Goal: Task Accomplishment & Management: Complete application form

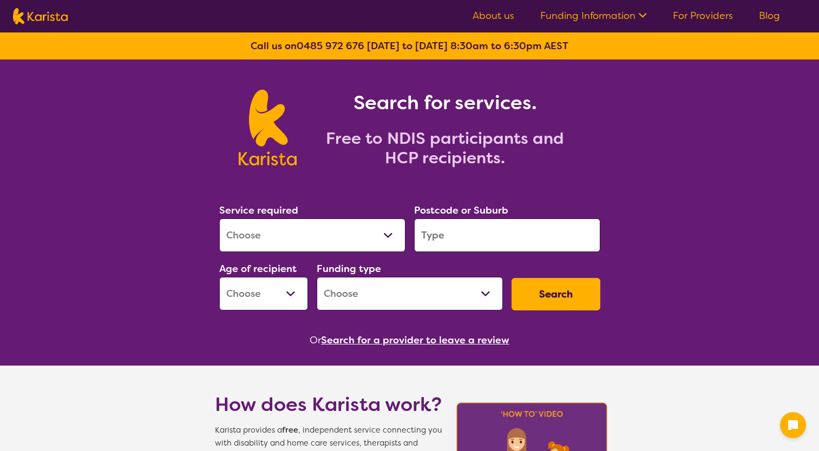
select select "[MEDICAL_DATA]"
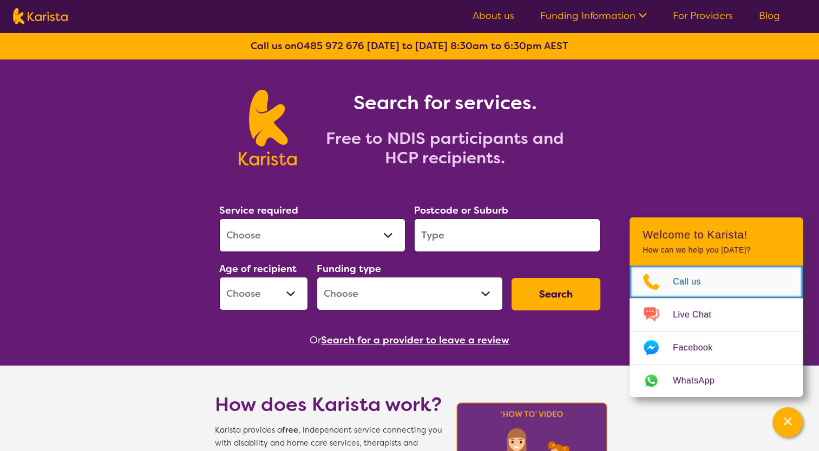
click at [692, 284] on span "Call us" at bounding box center [693, 282] width 41 height 16
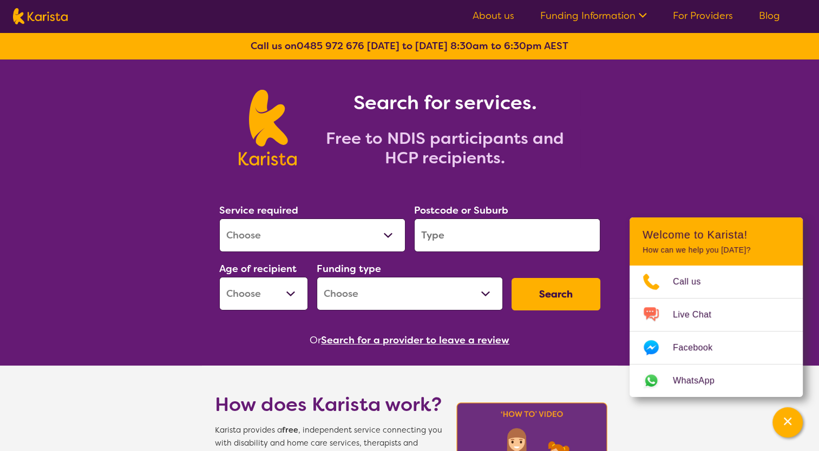
click at [595, 18] on link "Funding Information" at bounding box center [593, 15] width 107 height 13
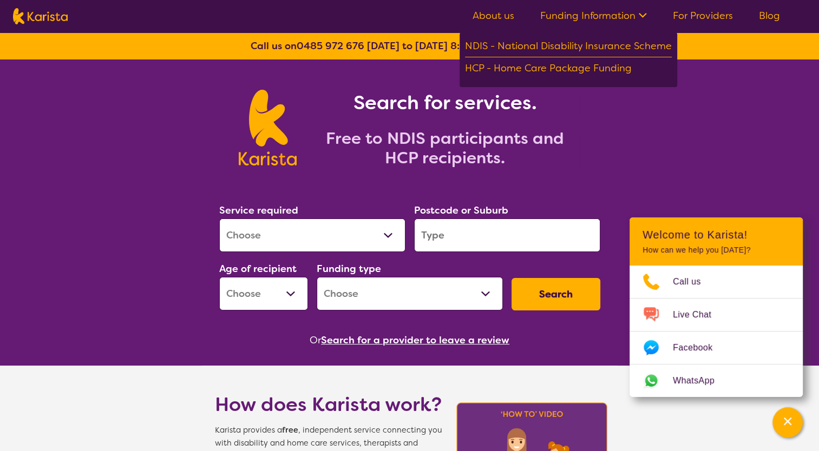
click at [712, 17] on link "For Providers" at bounding box center [703, 15] width 60 height 13
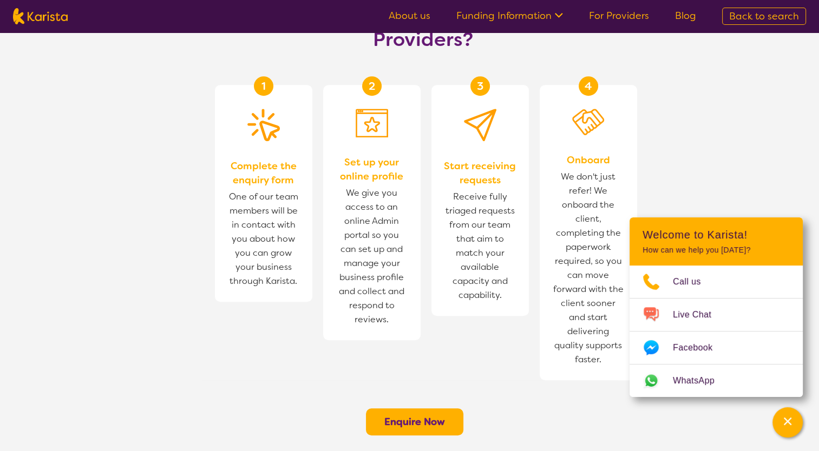
scroll to position [649, 0]
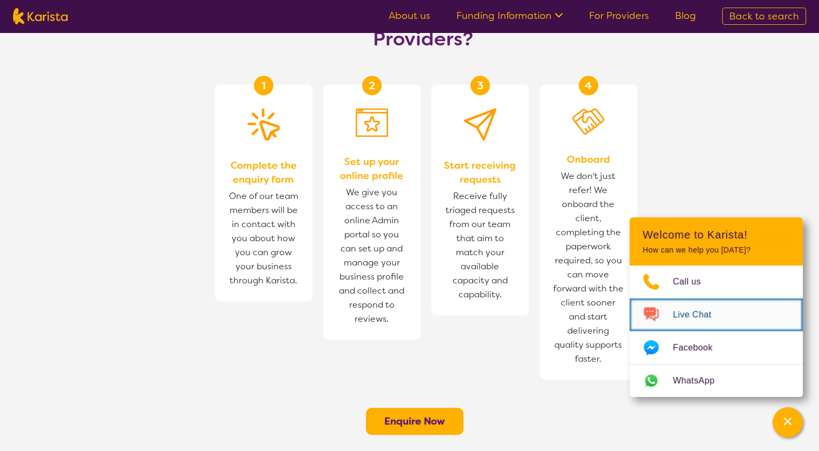
click at [686, 313] on span "Live Chat" at bounding box center [698, 315] width 51 height 16
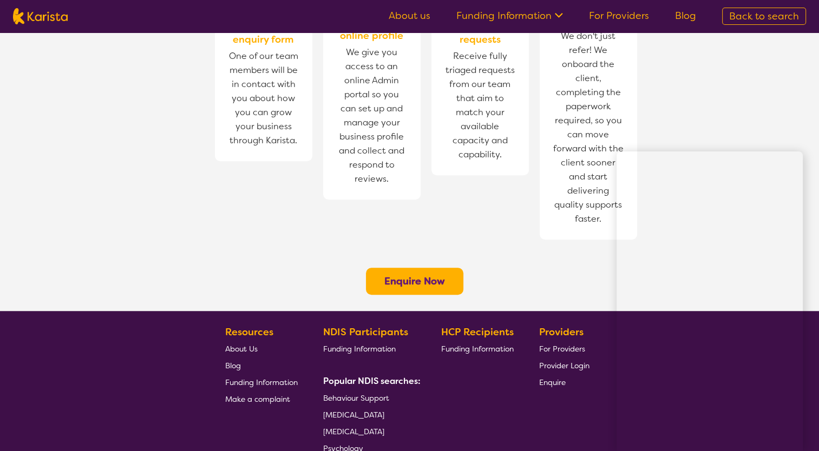
scroll to position [812, 0]
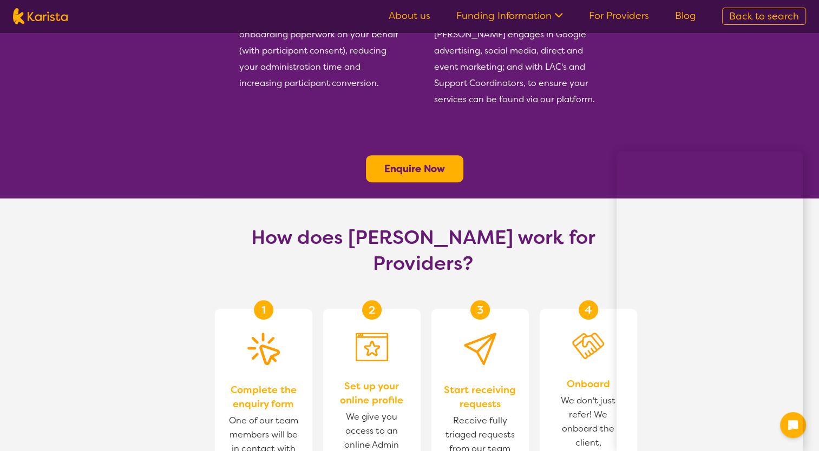
scroll to position [433, 0]
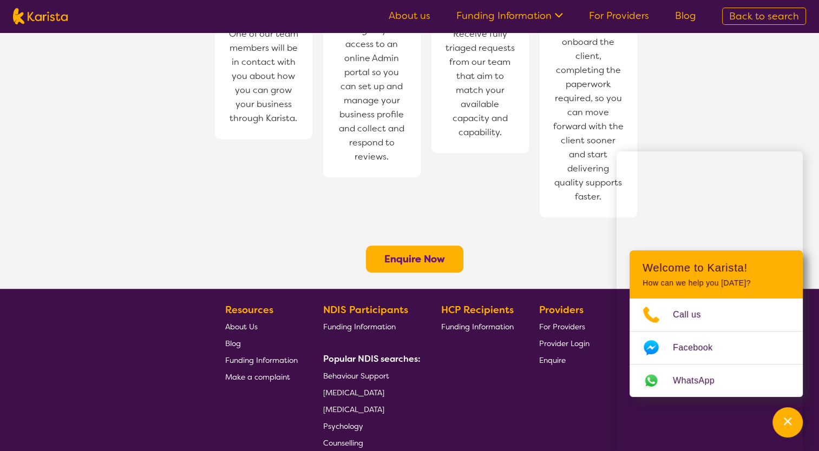
click at [416, 253] on b "Enquire Now" at bounding box center [414, 259] width 61 height 13
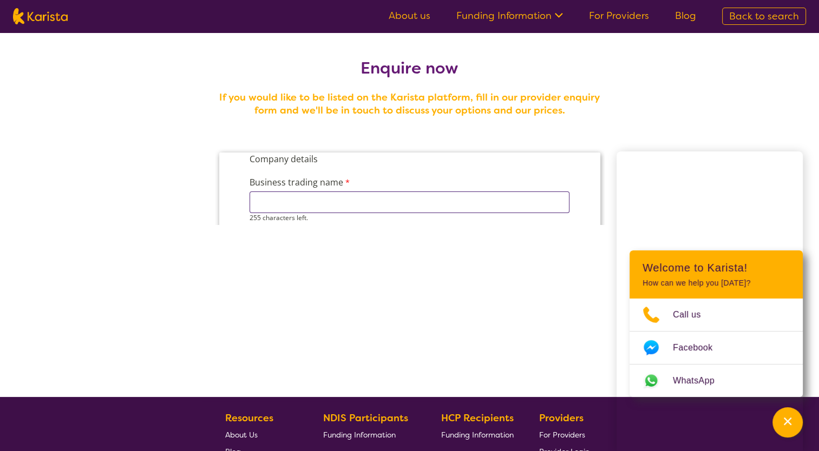
click at [301, 201] on input "Business trading name" at bounding box center [409, 203] width 320 height 22
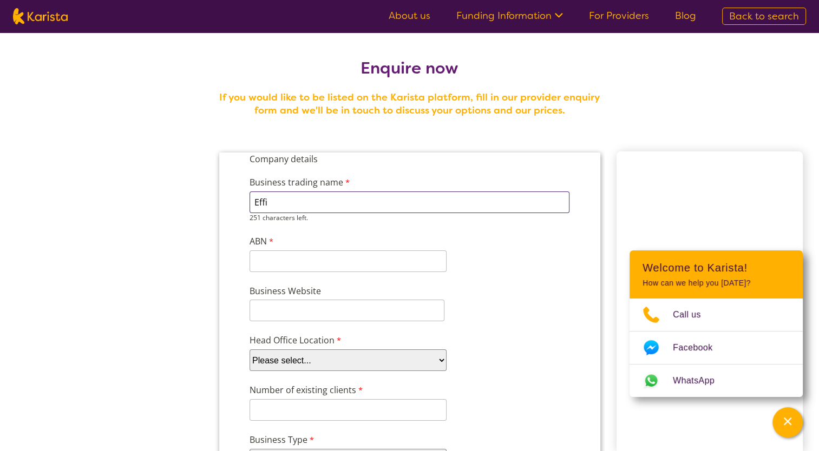
type input "Efficient Community Support"
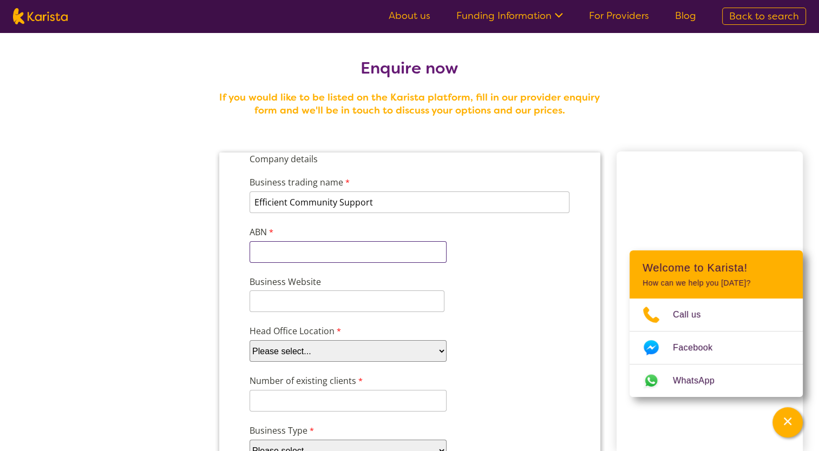
click at [295, 248] on input "ABN" at bounding box center [347, 252] width 197 height 22
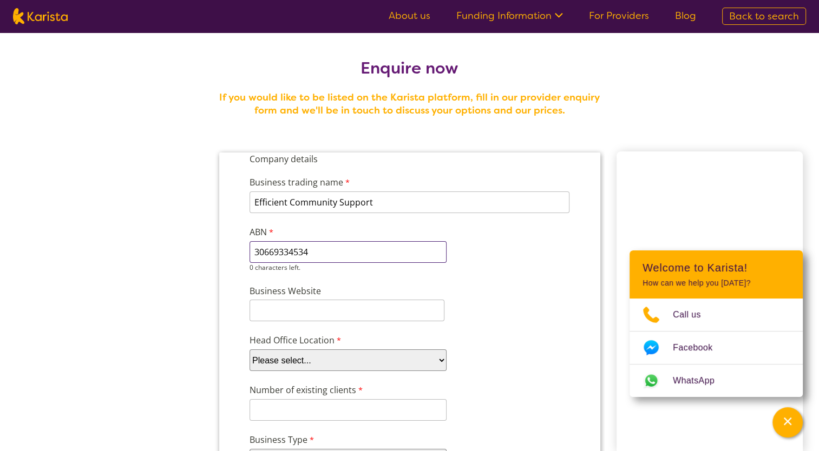
type input "30669334534"
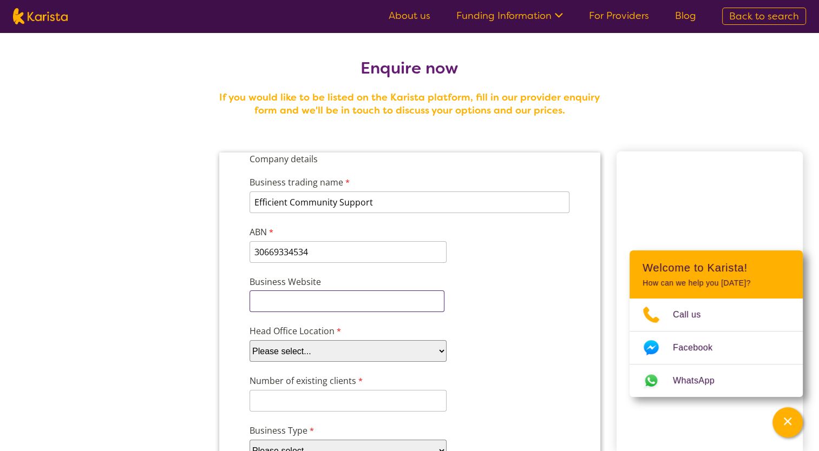
click at [291, 298] on input "Business Website" at bounding box center [346, 302] width 195 height 22
paste input "https://www.efficientsupport.au/"
type input "https://www.efficientsupport.au/"
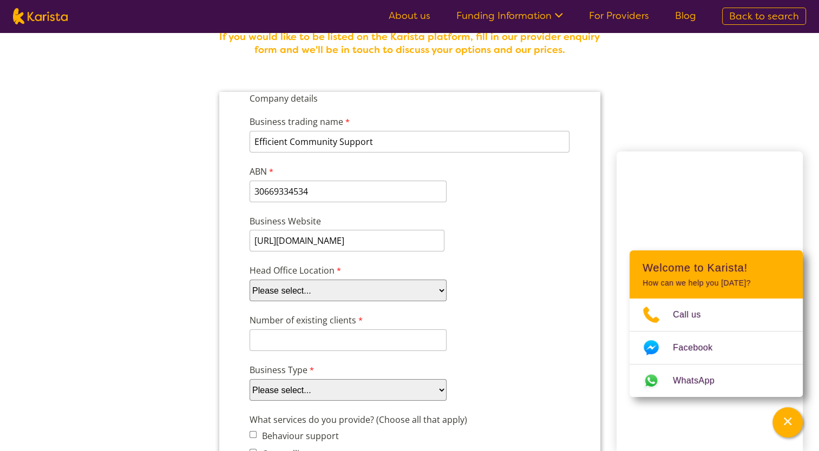
scroll to position [108, 0]
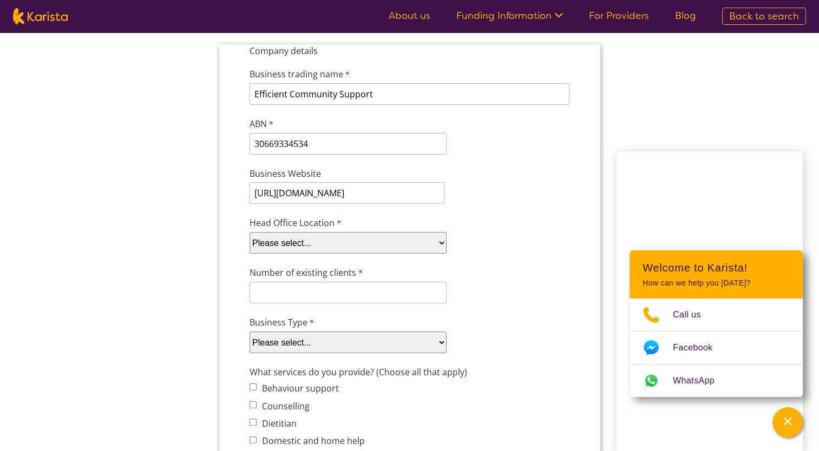
click at [388, 247] on select "Please select... ACT NSW NT QLD SA TAS VIC WA" at bounding box center [347, 243] width 197 height 22
select select "tfa_100"
click at [249, 232] on select "Please select... ACT NSW NT QLD SA TAS VIC WA" at bounding box center [347, 243] width 197 height 22
click at [334, 284] on input "Number of existing clients" at bounding box center [347, 293] width 197 height 22
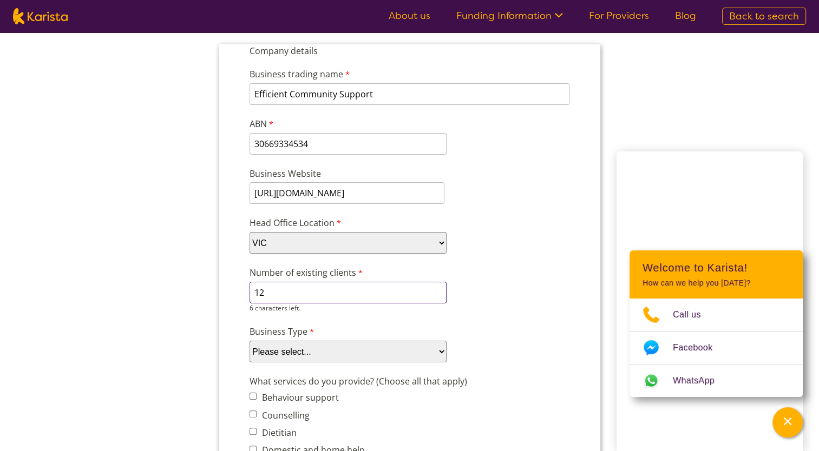
type input "12"
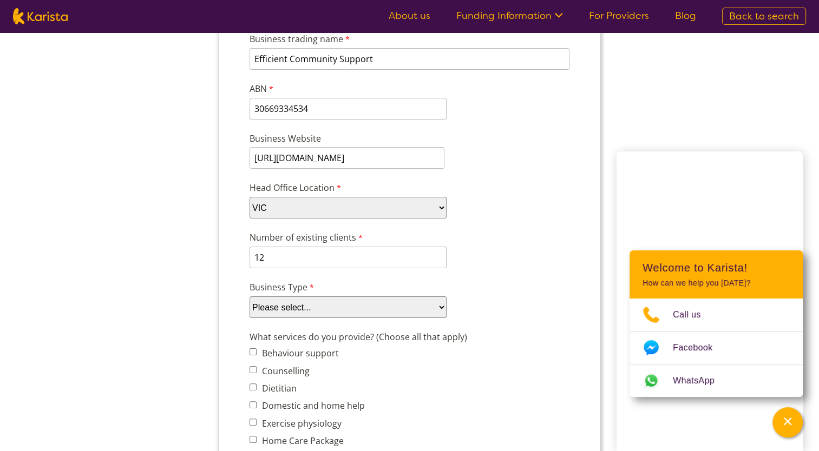
scroll to position [162, 0]
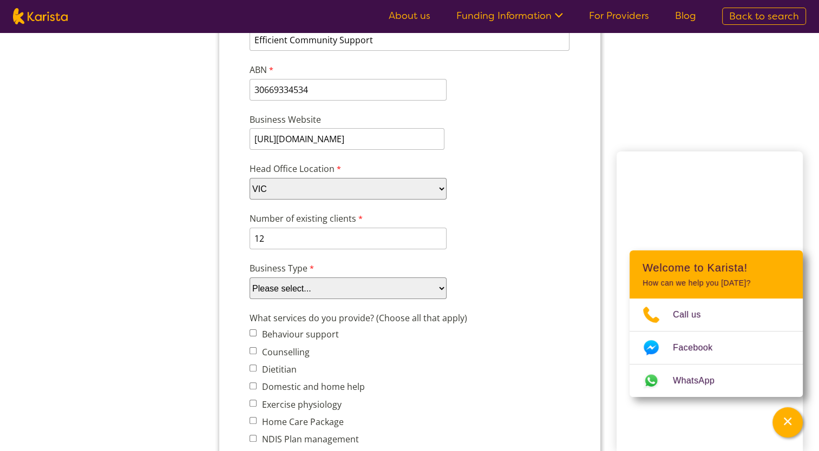
click at [343, 285] on select "Please select... Company Individual/Sole Trader Other (please specify)" at bounding box center [347, 289] width 197 height 22
select select "tfa_87"
click at [249, 291] on select "Please select... Company Individual/Sole Trader Other (please specify)" at bounding box center [347, 289] width 197 height 22
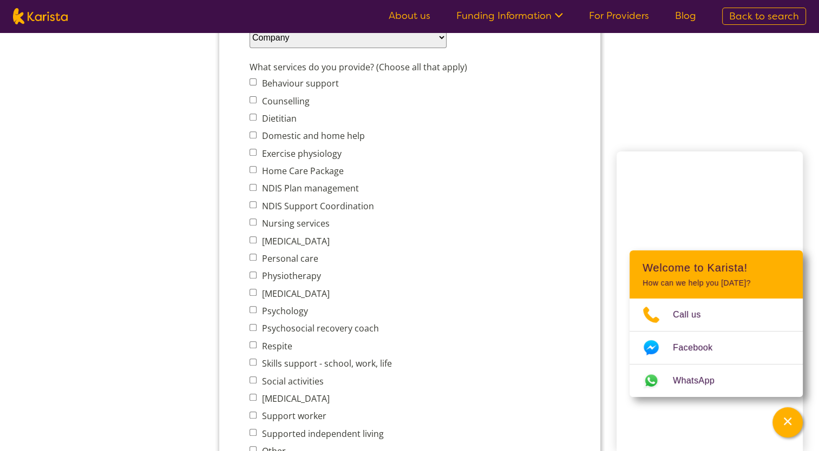
scroll to position [433, 0]
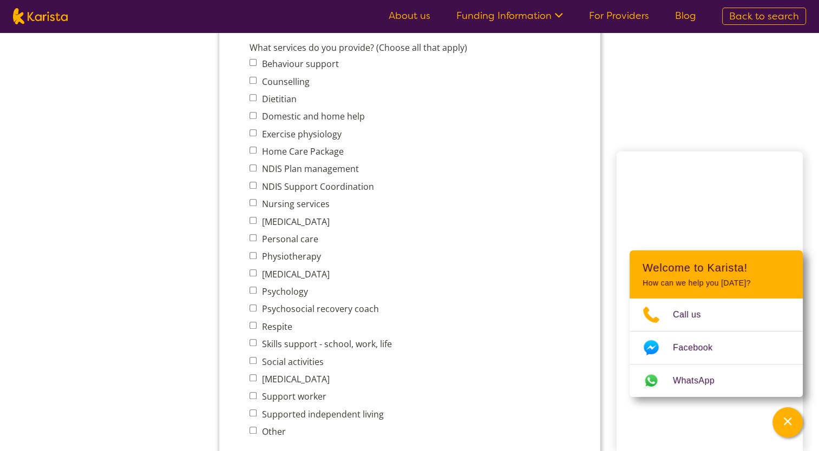
click at [253, 234] on input "Personal care" at bounding box center [252, 237] width 7 height 7
checkbox input "true"
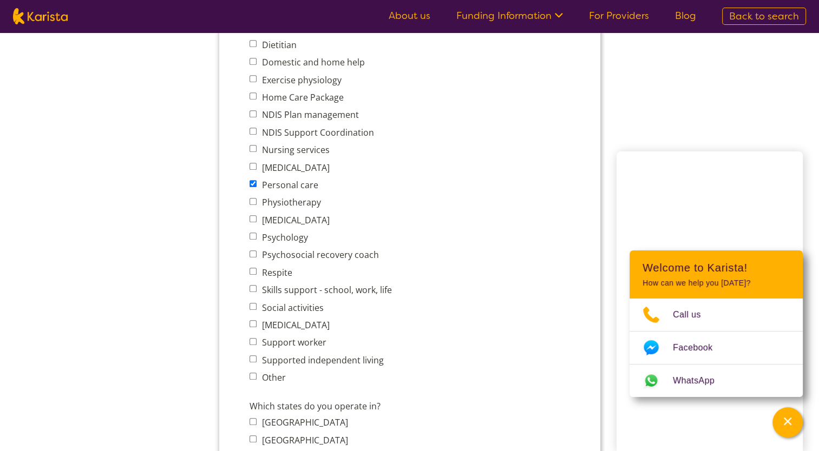
click at [252, 303] on input "Social activities" at bounding box center [252, 306] width 7 height 7
checkbox input "true"
click at [254, 338] on input "Support worker" at bounding box center [252, 341] width 7 height 7
checkbox input "true"
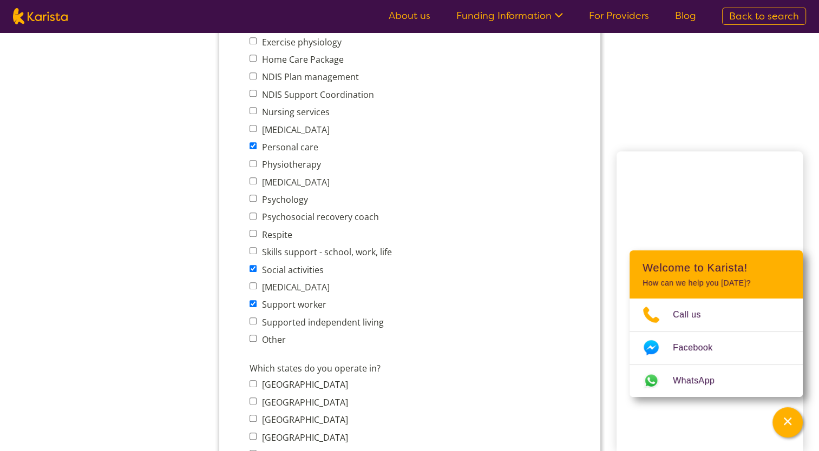
scroll to position [541, 0]
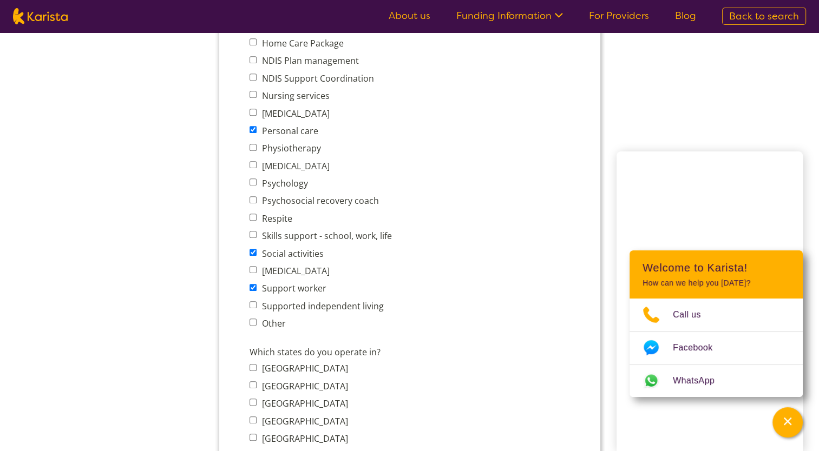
click at [254, 301] on input "Supported independent living" at bounding box center [252, 304] width 7 height 7
checkbox input "true"
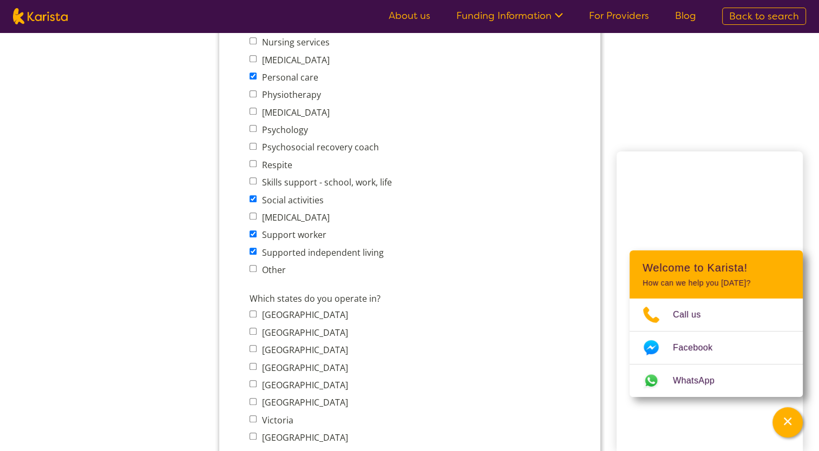
scroll to position [595, 0]
click at [252, 265] on input "Other" at bounding box center [252, 268] width 7 height 7
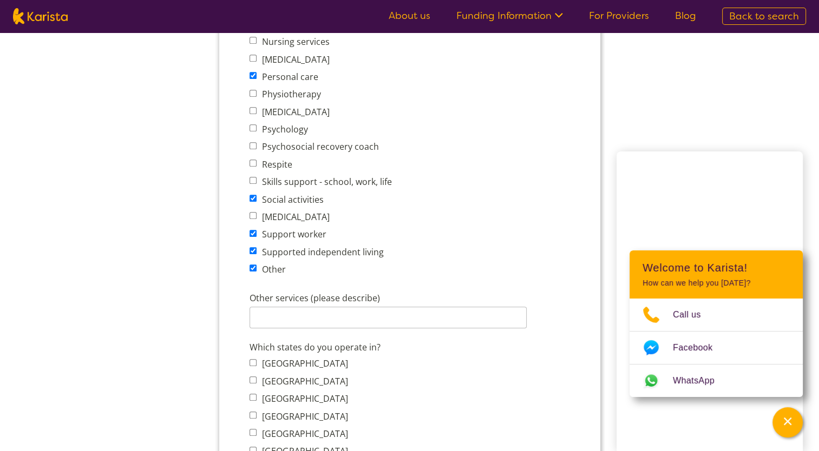
click at [255, 265] on input "Other" at bounding box center [252, 268] width 7 height 7
checkbox input "false"
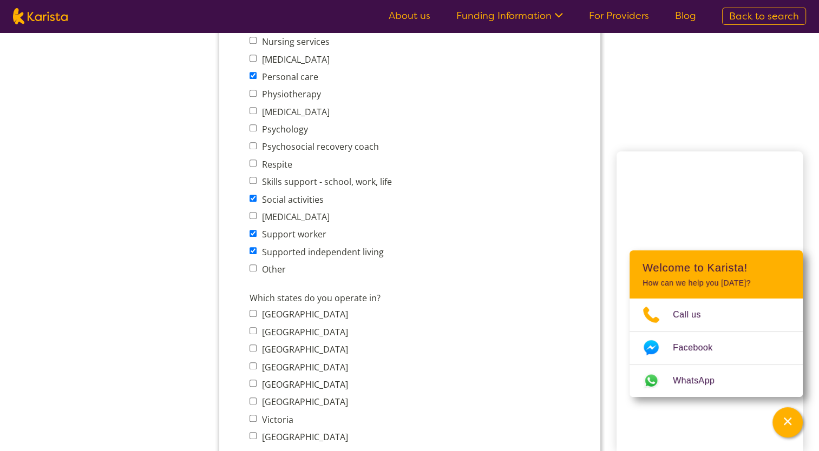
click at [252, 415] on input "Victoria" at bounding box center [252, 418] width 7 height 7
checkbox input "true"
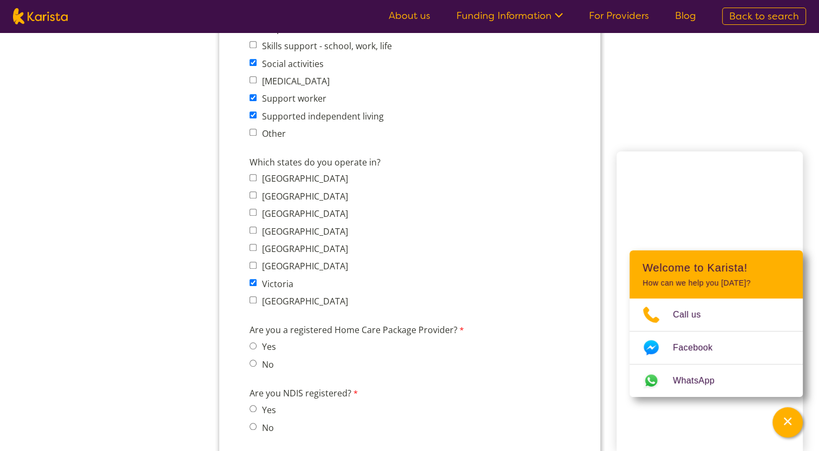
scroll to position [757, 0]
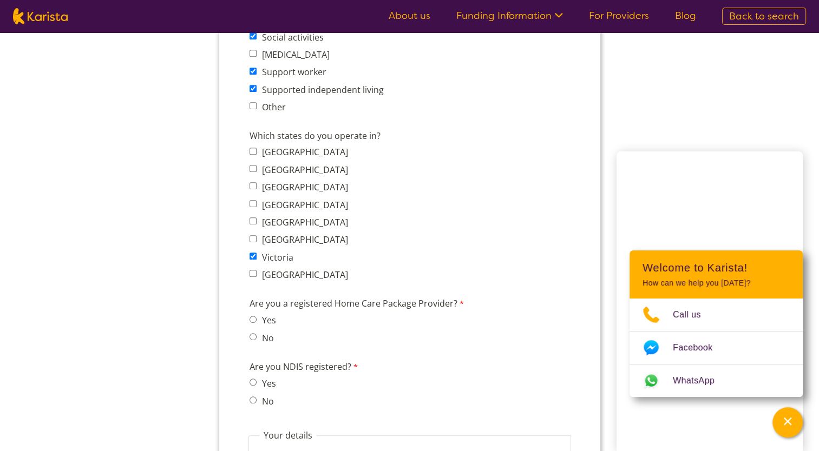
click at [253, 333] on input "No" at bounding box center [252, 336] width 7 height 7
radio input "true"
click at [253, 397] on input "No" at bounding box center [252, 400] width 7 height 7
radio input "true"
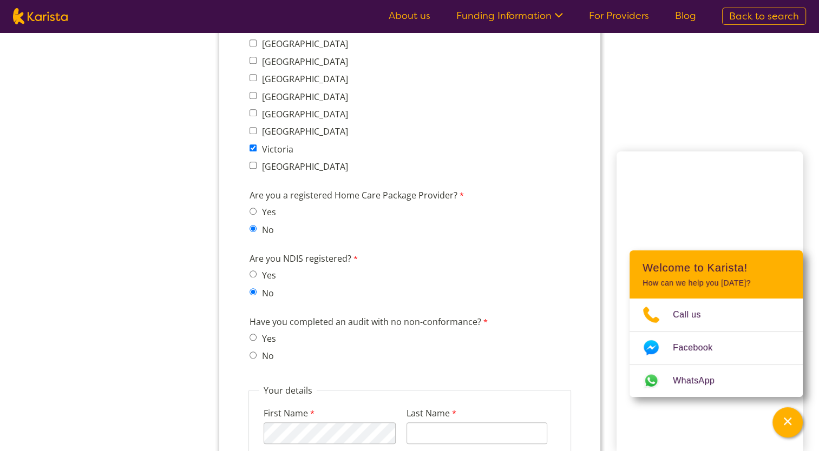
click at [250, 334] on input "Yes" at bounding box center [252, 337] width 7 height 7
radio input "true"
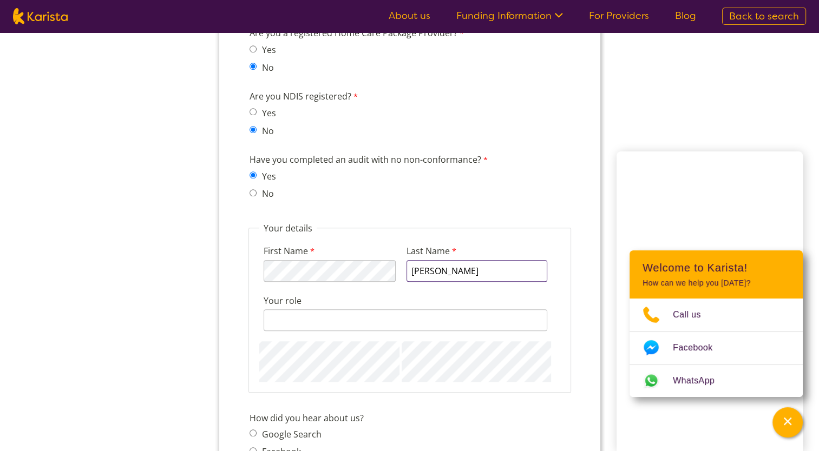
type input "Shah"
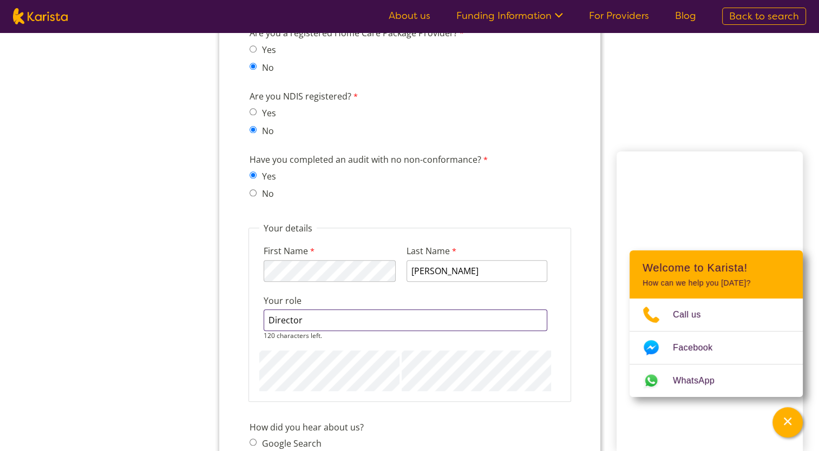
type input "Director"
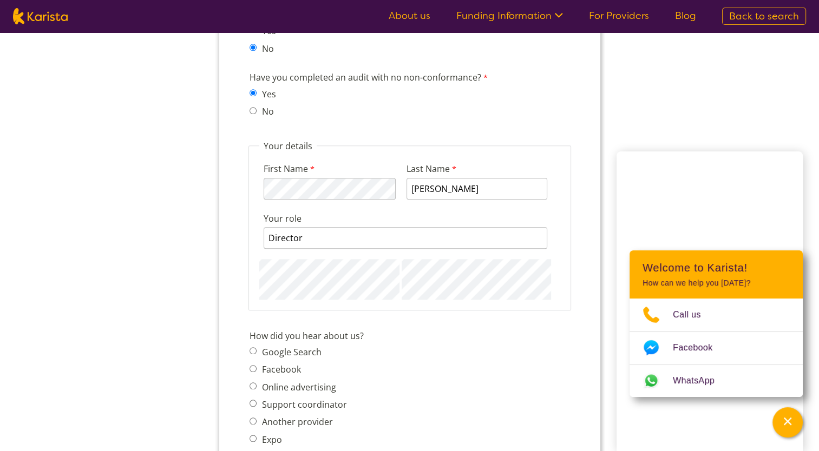
scroll to position [1190, 0]
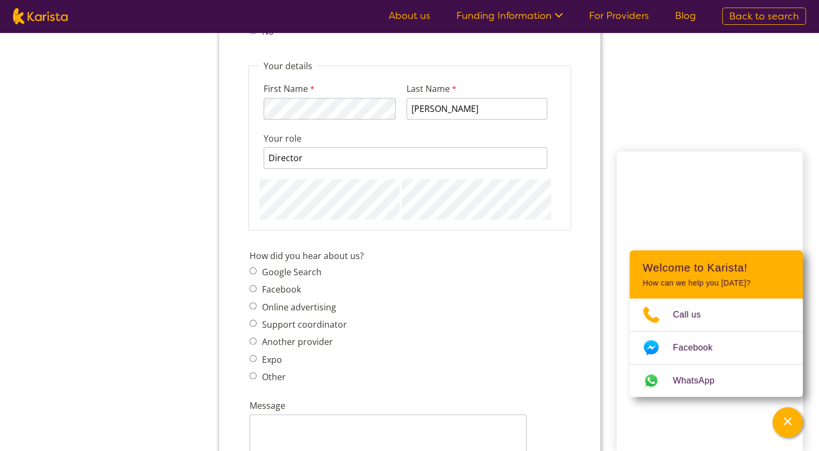
click at [250, 372] on input "Other" at bounding box center [252, 375] width 7 height 7
radio input "true"
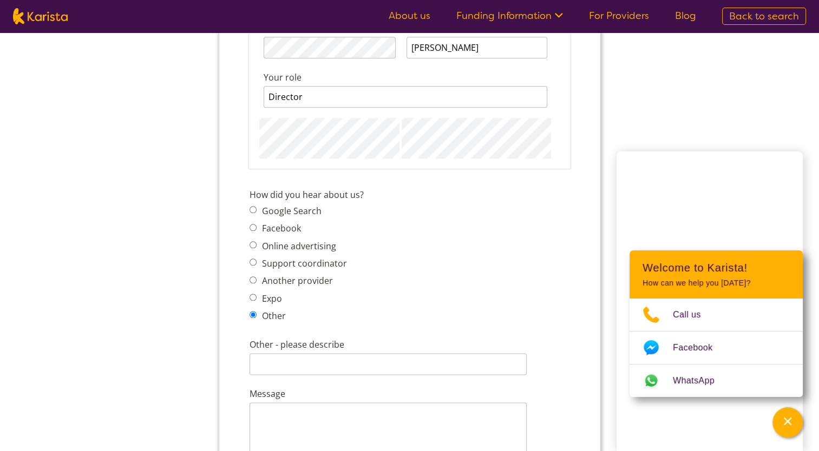
scroll to position [1299, 0]
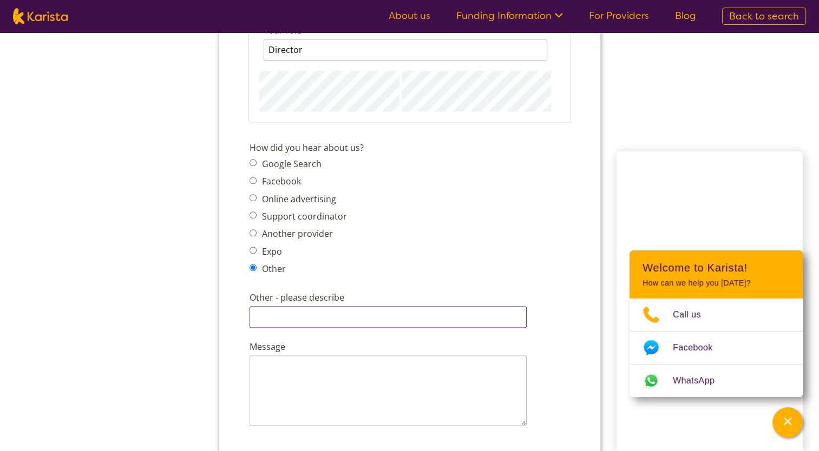
click at [288, 306] on input "Other - please describe" at bounding box center [387, 317] width 277 height 22
type input "Friend recommended you"
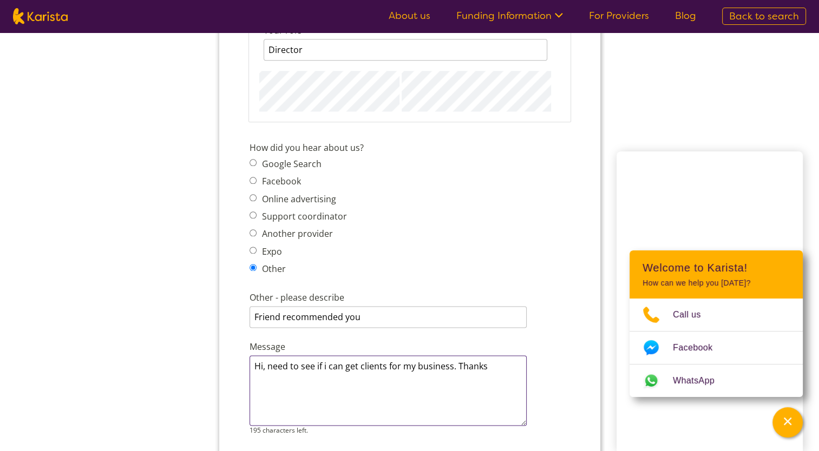
scroll to position [1461, 0]
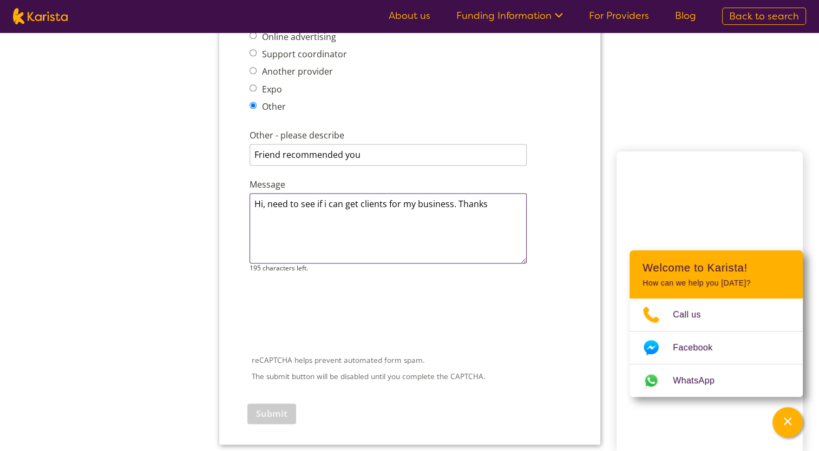
type textarea "Hi, need to see if i can get clients for my business. Thanks"
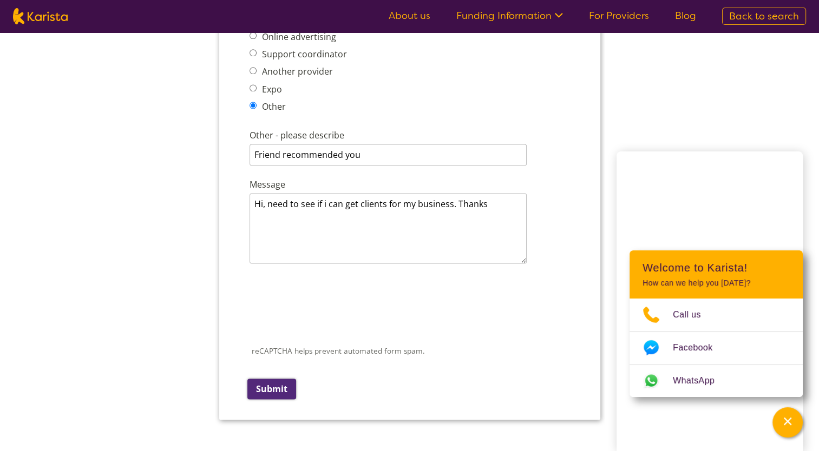
click at [277, 379] on input "Submit" at bounding box center [271, 389] width 49 height 21
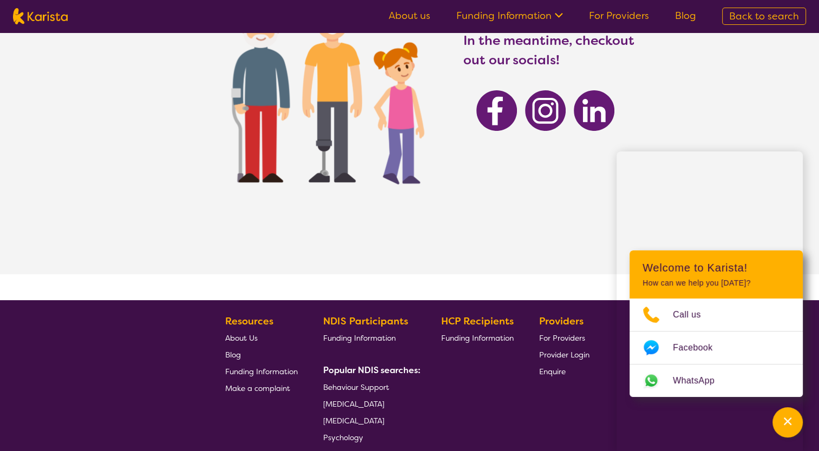
scroll to position [162, 0]
